Goal: Browse casually

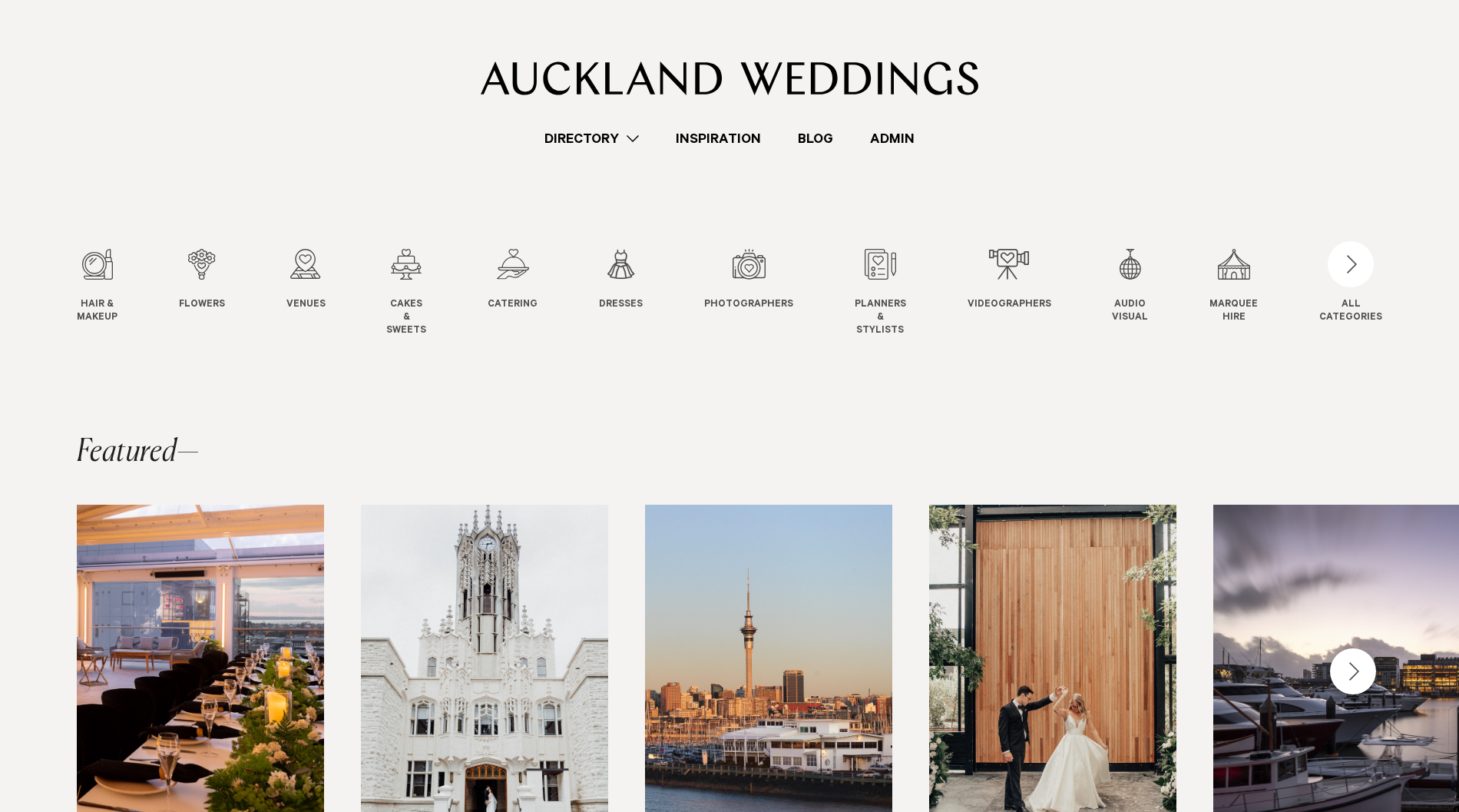
click at [731, 140] on link "Inspiration" at bounding box center [718, 139] width 122 height 21
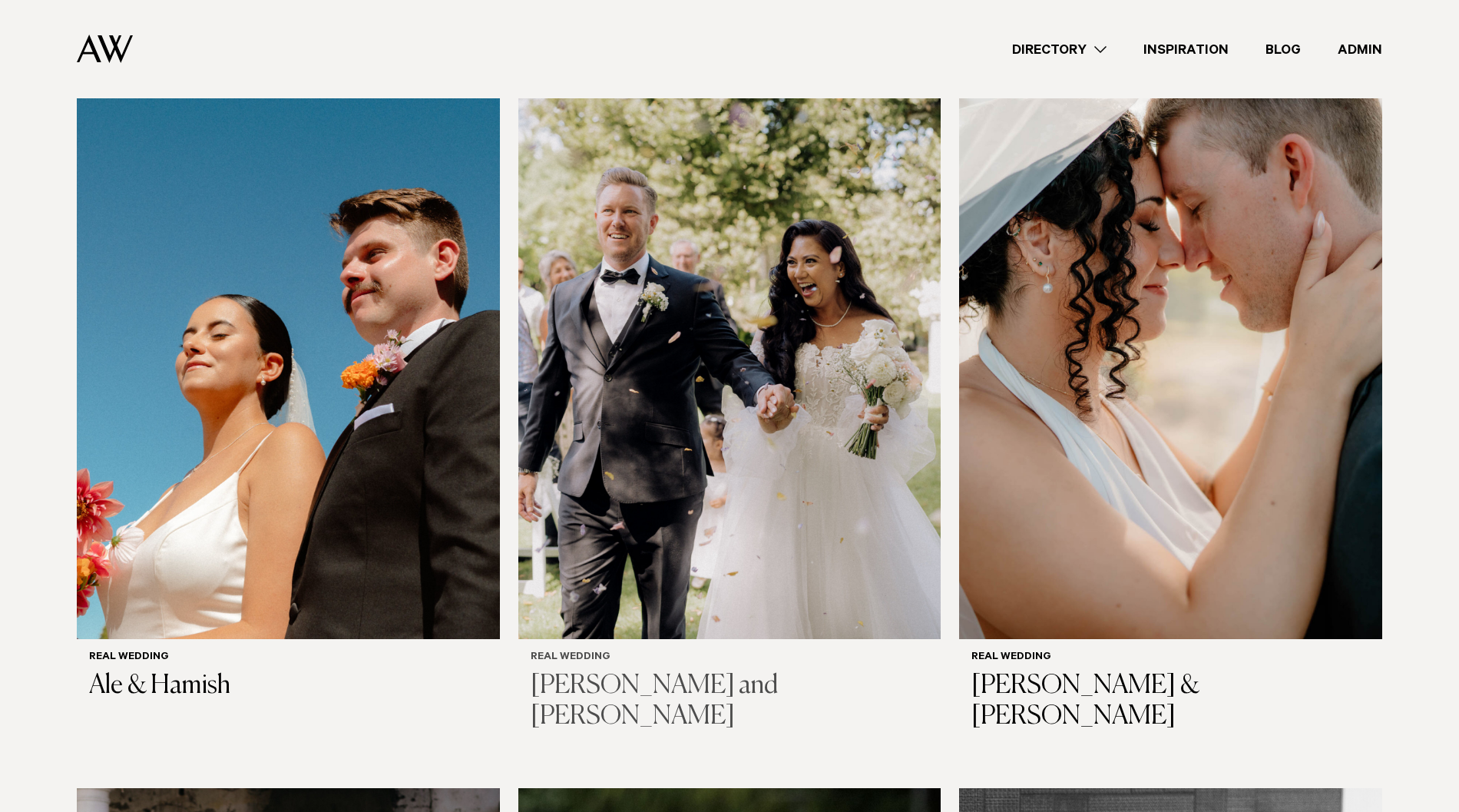
scroll to position [361, 0]
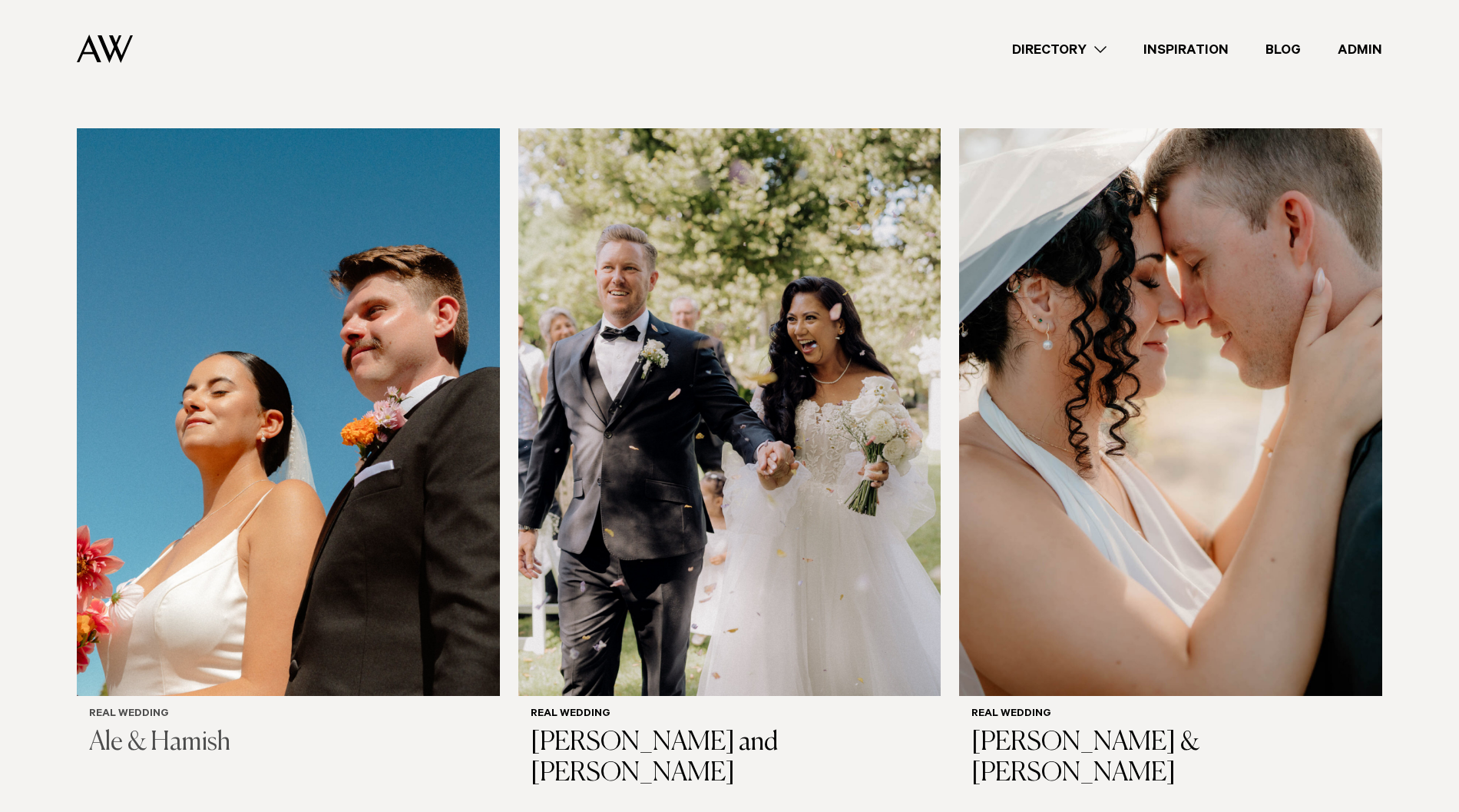
click at [387, 407] on img at bounding box center [288, 412] width 423 height 568
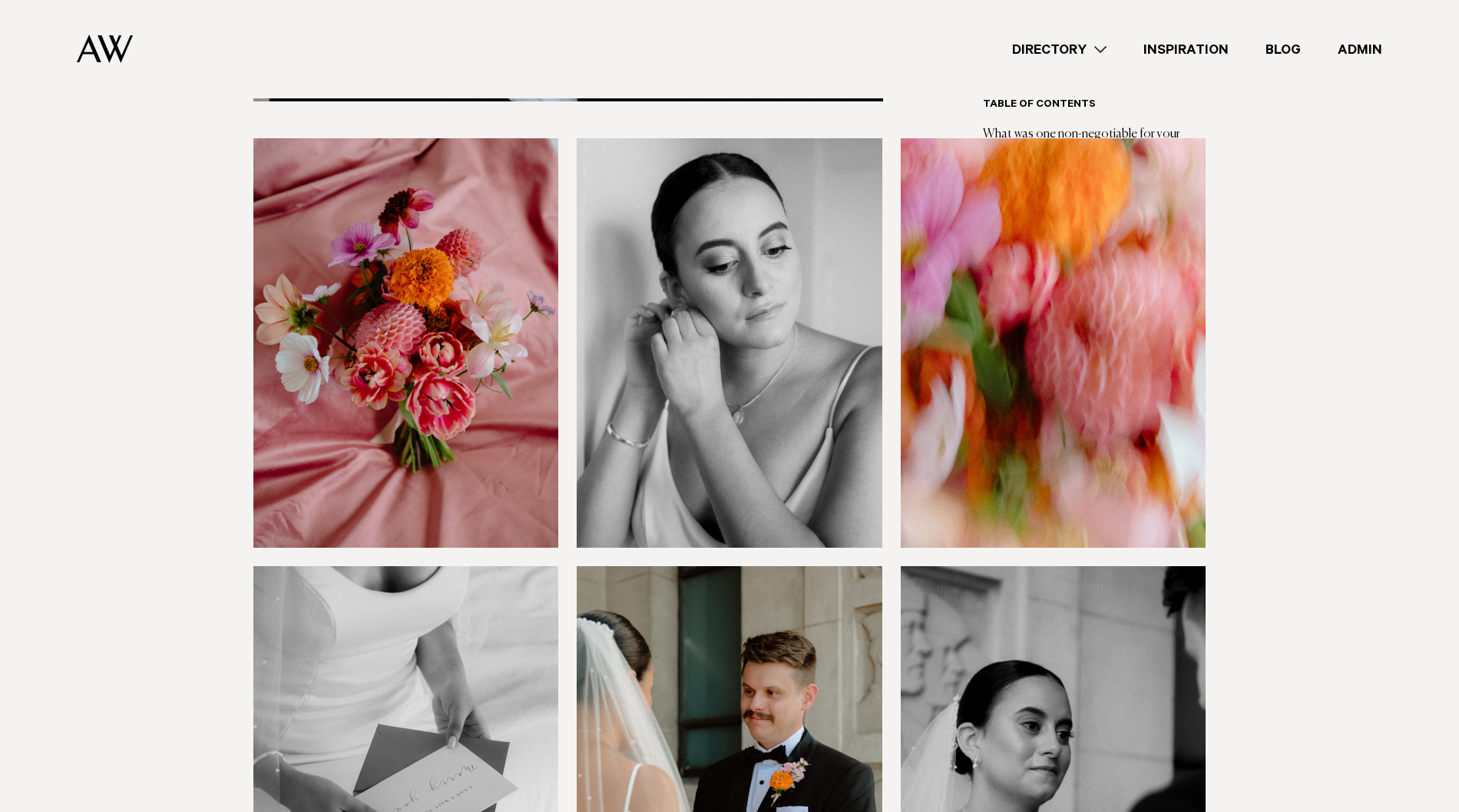
scroll to position [1492, 0]
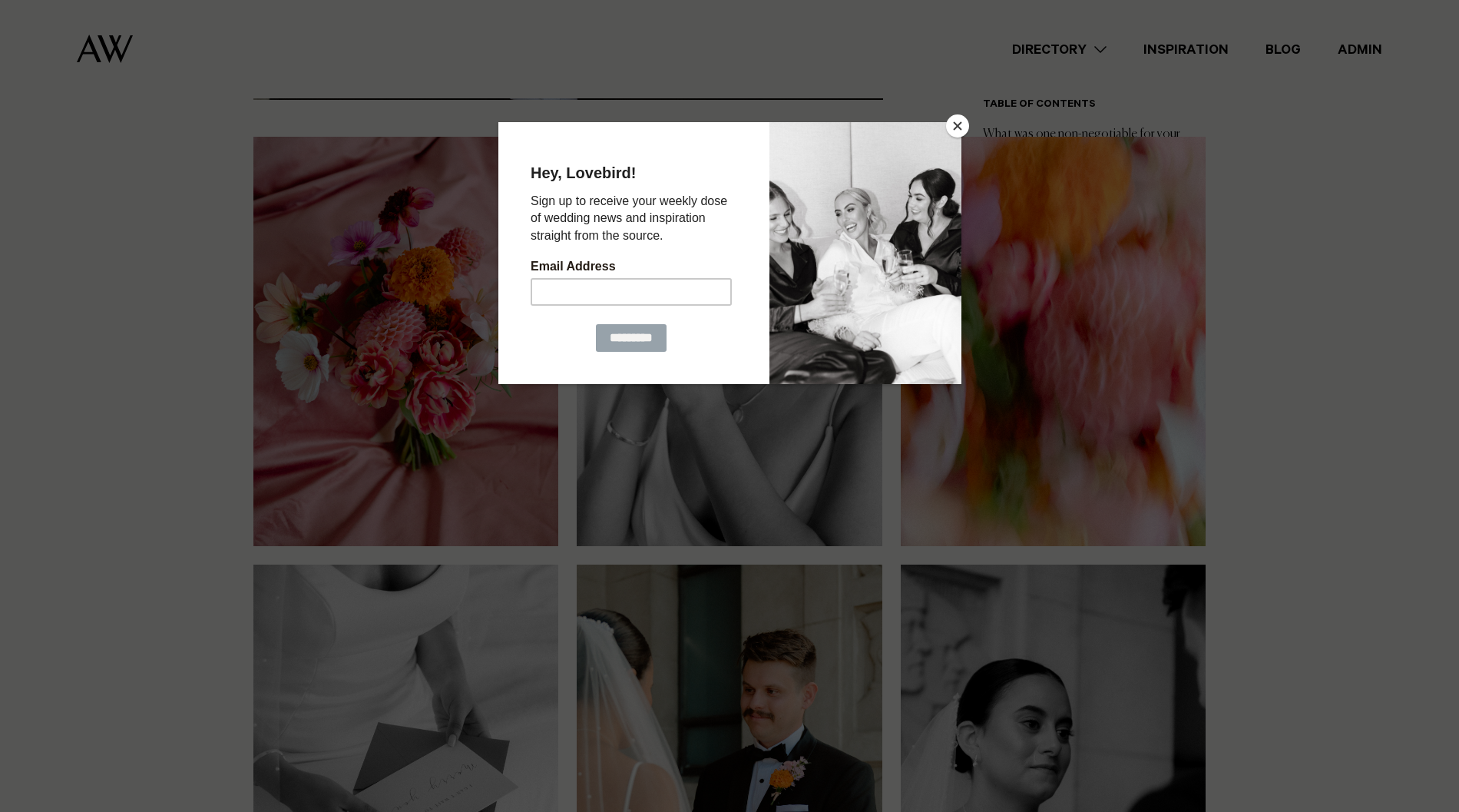
click at [965, 129] on button "Close" at bounding box center [957, 126] width 23 height 23
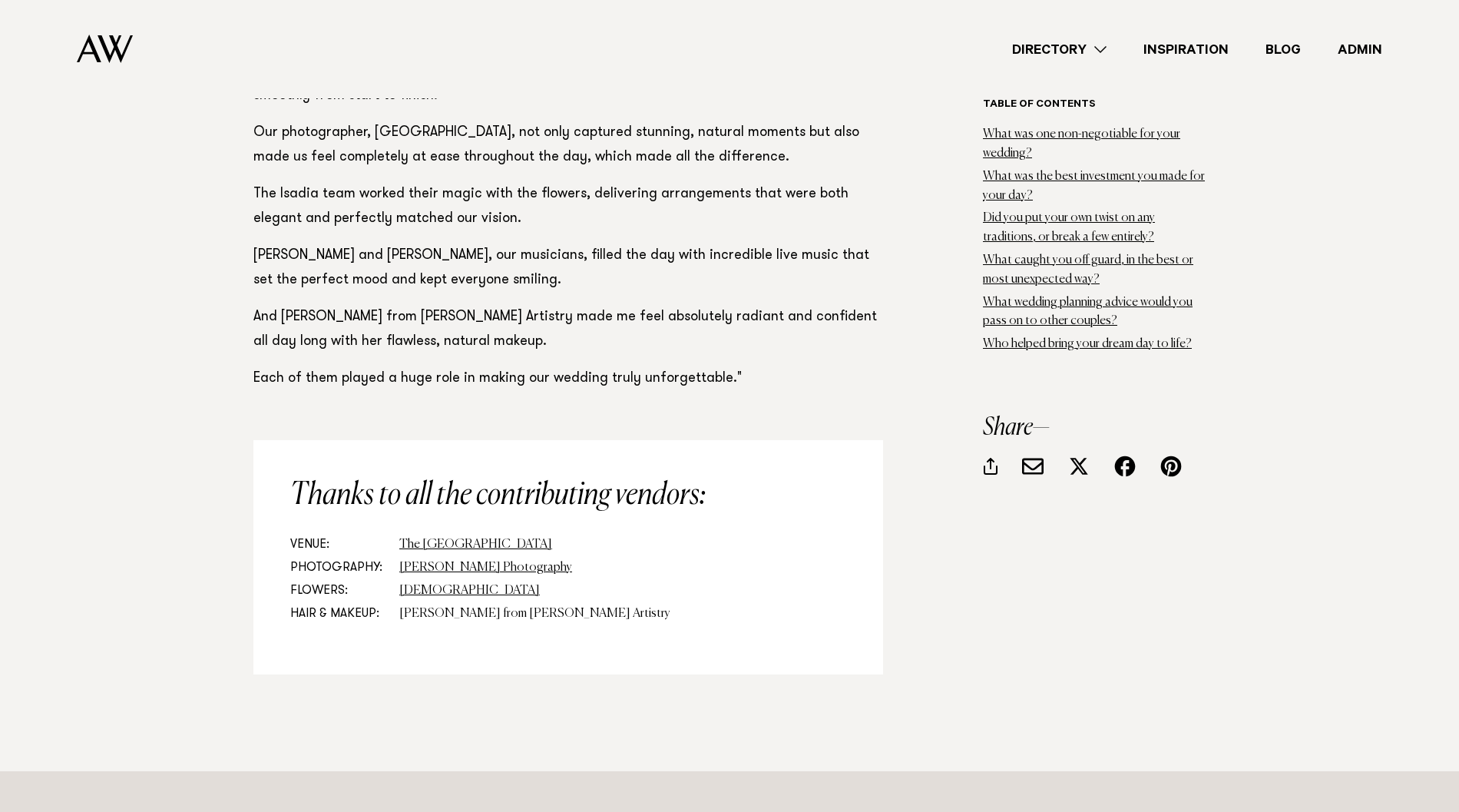
scroll to position [14341, 0]
